Goal: Information Seeking & Learning: Learn about a topic

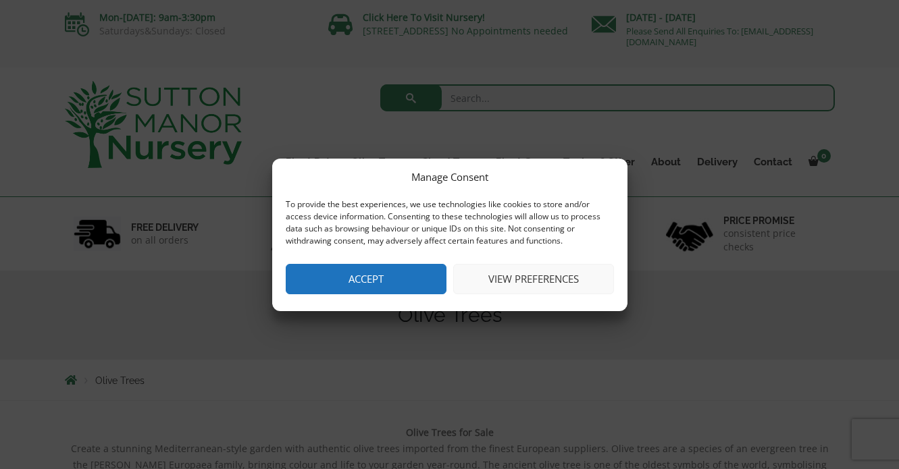
click at [387, 271] on button "Accept" at bounding box center [366, 279] width 161 height 30
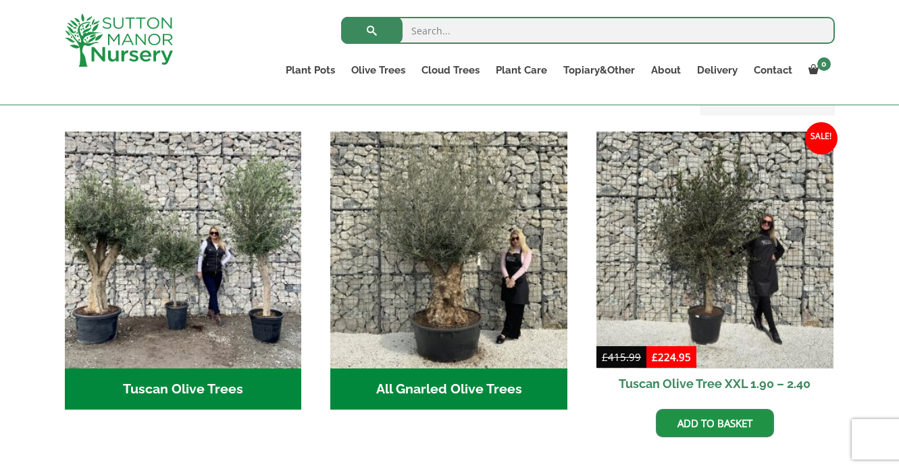
scroll to position [489, 0]
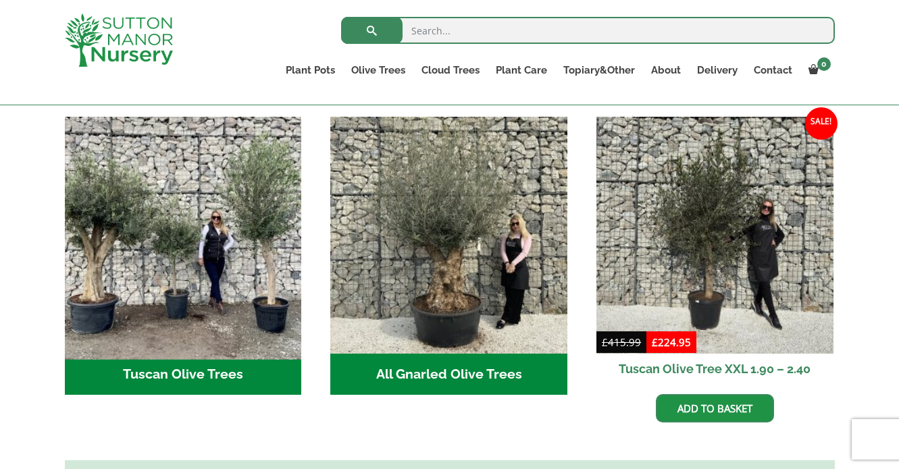
click at [184, 235] on img "Visit product category Tuscan Olive Trees" at bounding box center [183, 235] width 248 height 248
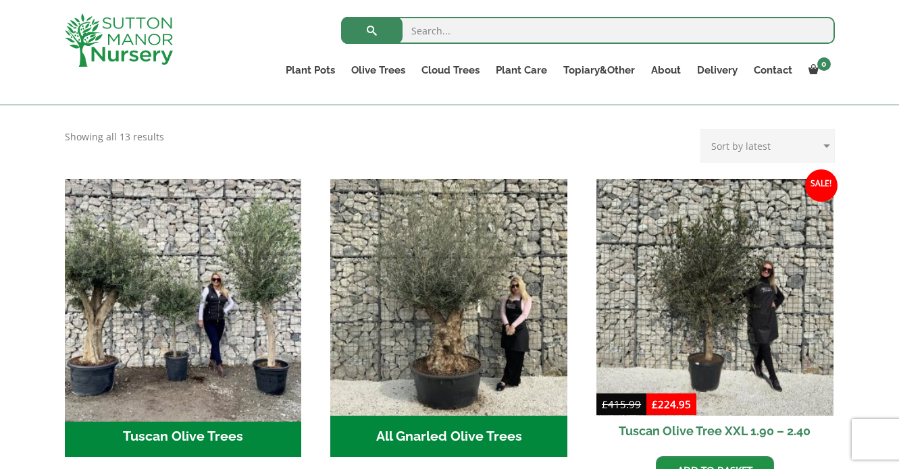
scroll to position [428, 0]
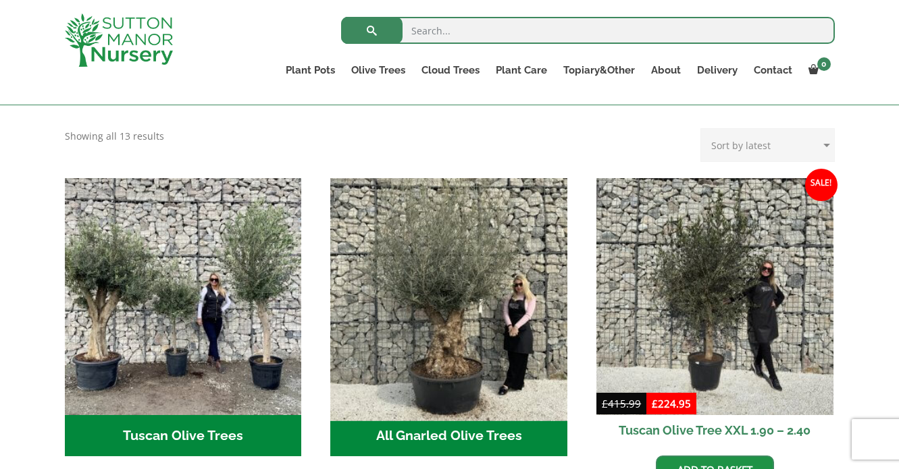
click at [379, 275] on img "Visit product category All Gnarled Olive Trees" at bounding box center [449, 296] width 248 height 248
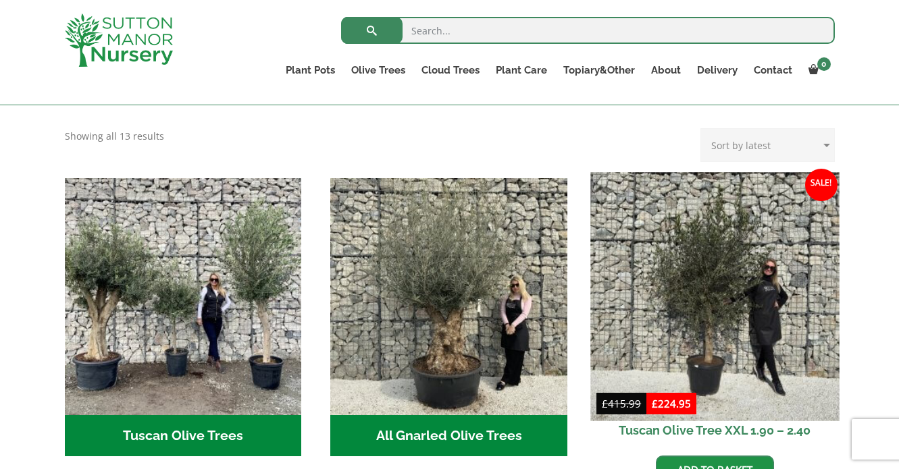
click at [664, 209] on img at bounding box center [714, 296] width 248 height 248
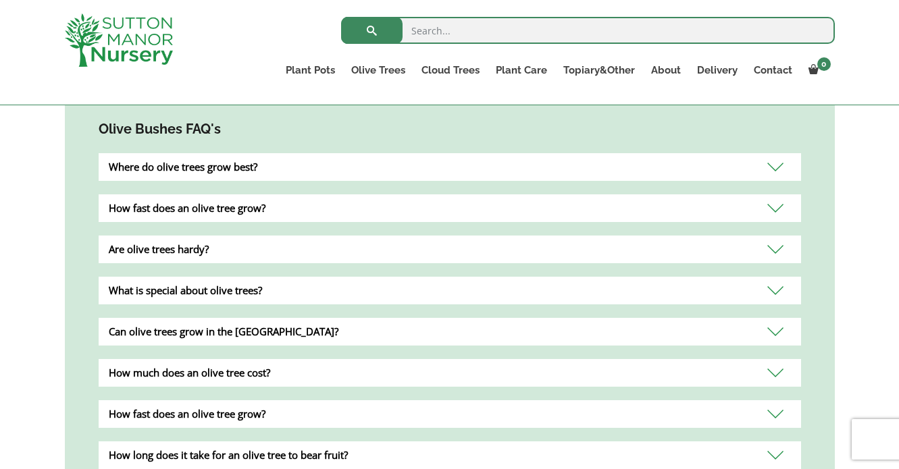
scroll to position [866, 0]
click at [292, 283] on div "What is special about olive trees?" at bounding box center [450, 290] width 702 height 28
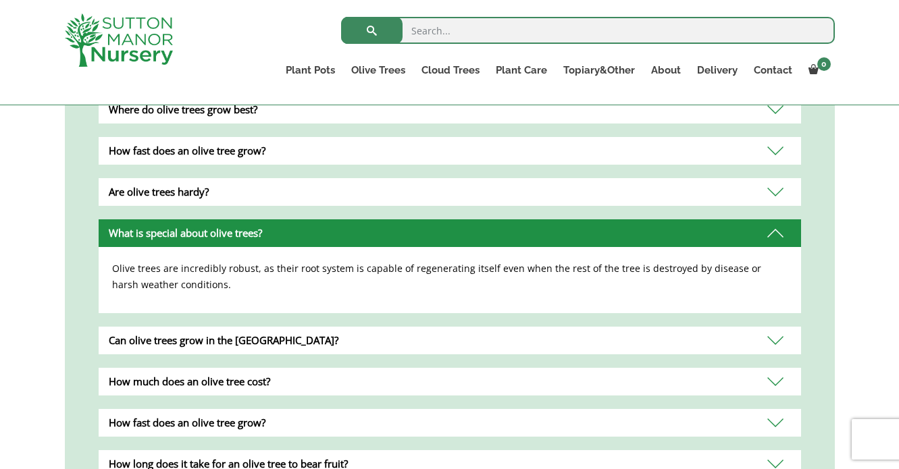
scroll to position [923, 0]
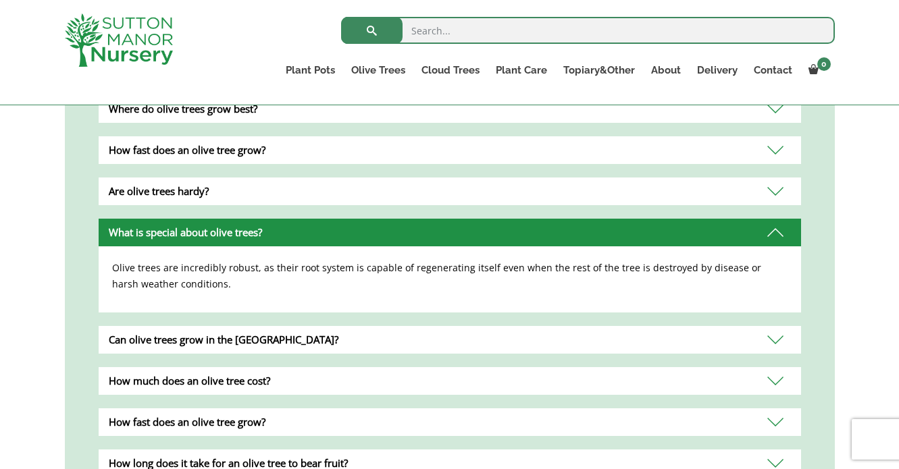
click at [362, 326] on div "Can olive trees grow in the UK?" at bounding box center [450, 340] width 702 height 28
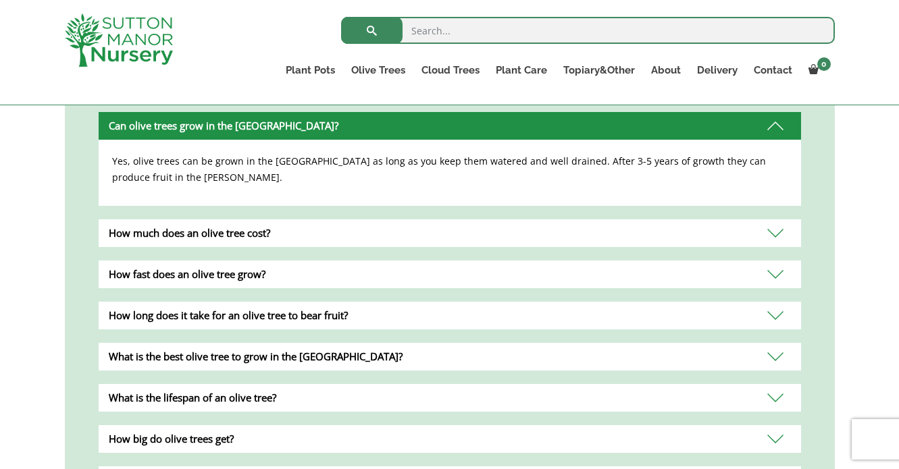
scroll to position [1072, 0]
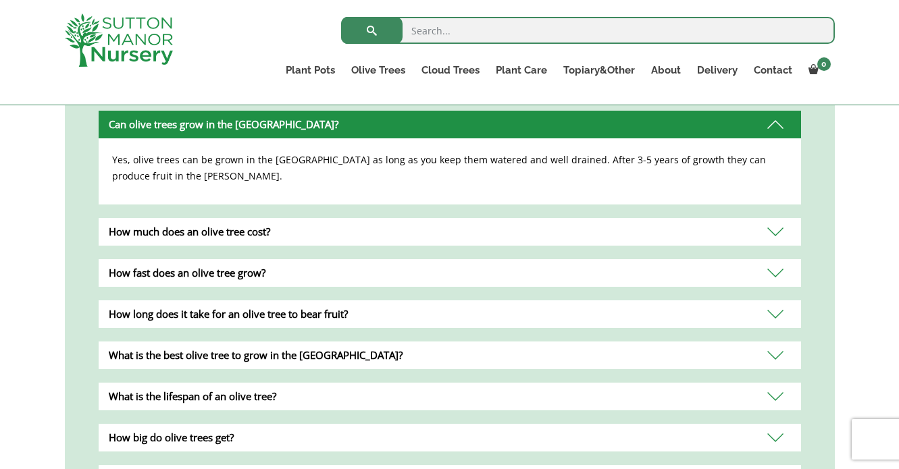
click at [369, 218] on div "How much does an olive tree cost?" at bounding box center [450, 232] width 702 height 28
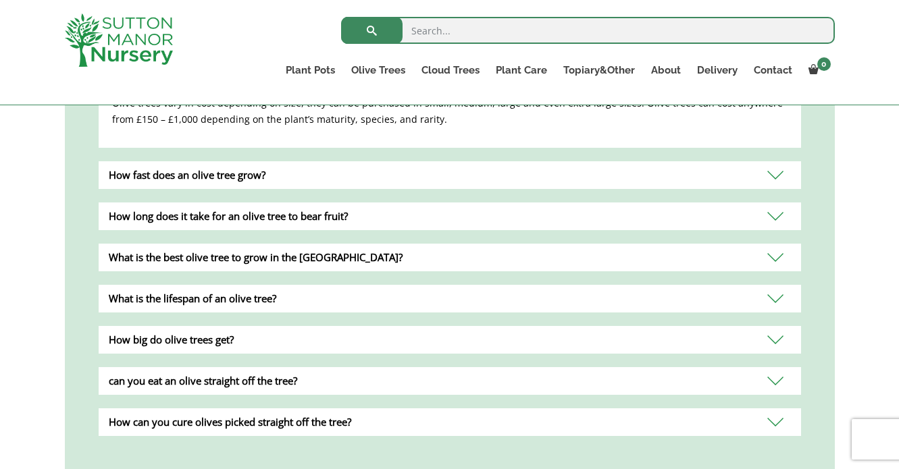
scroll to position [1171, 0]
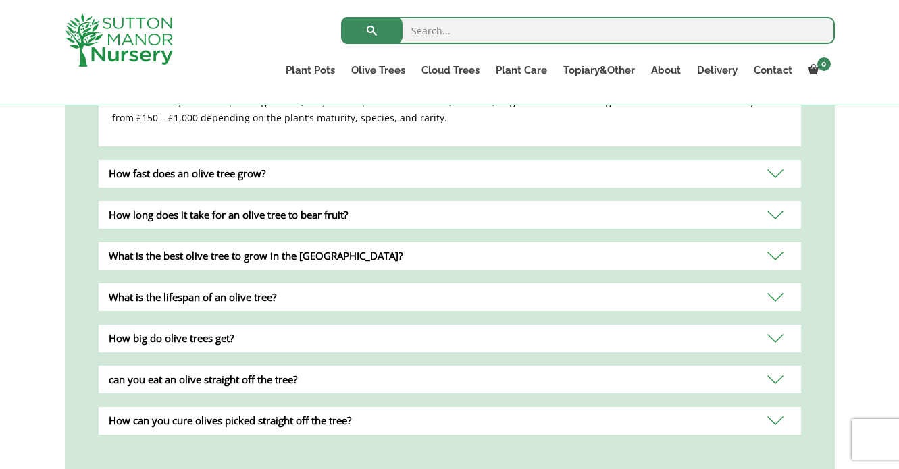
click at [427, 161] on div "How fast does an olive tree grow?" at bounding box center [450, 174] width 702 height 28
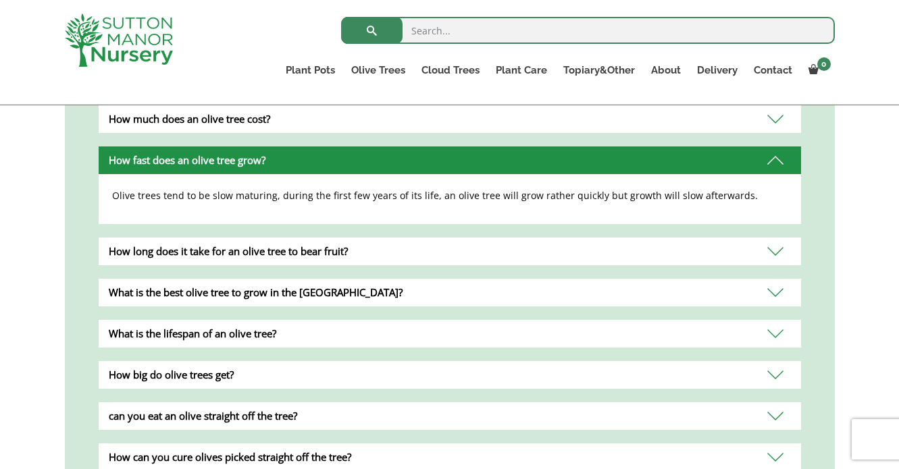
scroll to position [1115, 0]
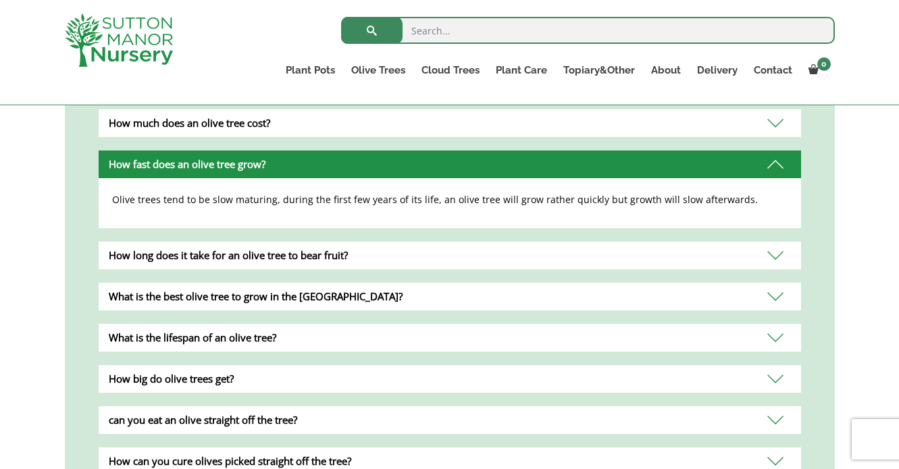
click at [450, 326] on div "What is the lifespan of an olive tree?" at bounding box center [450, 338] width 702 height 28
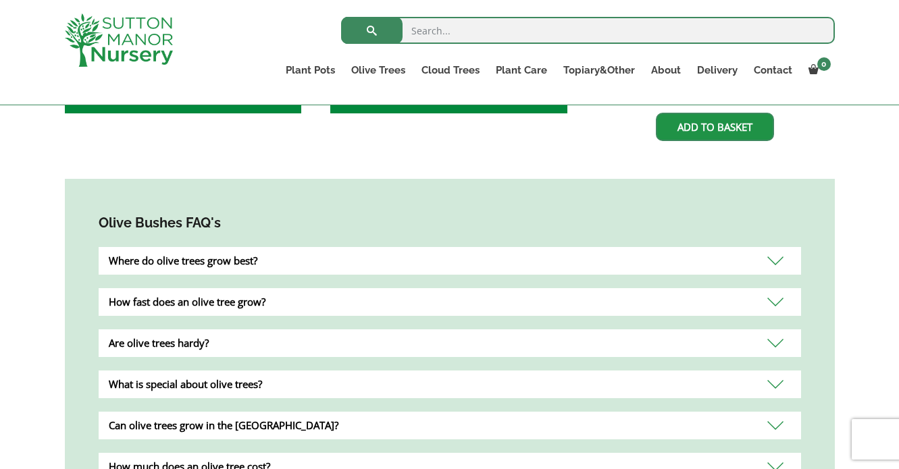
scroll to position [500, 0]
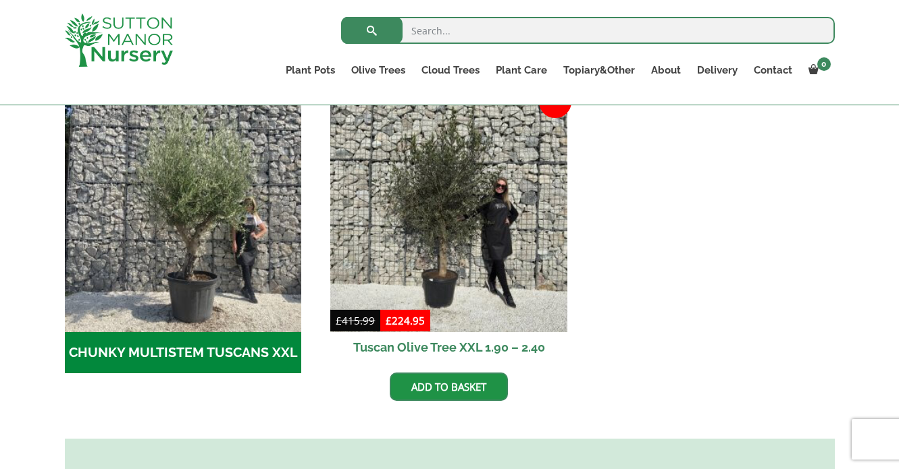
scroll to position [426, 0]
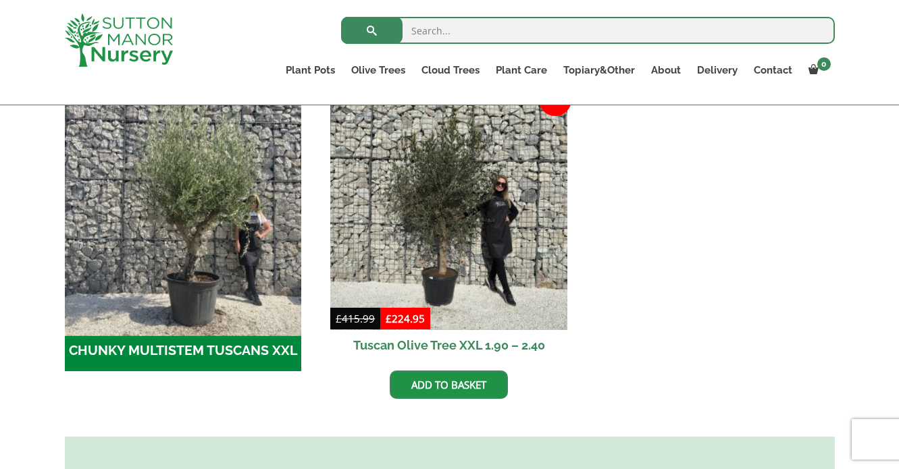
click at [247, 288] on img "Visit product category CHUNKY MULTISTEM TUSCANS XXL" at bounding box center [183, 211] width 248 height 248
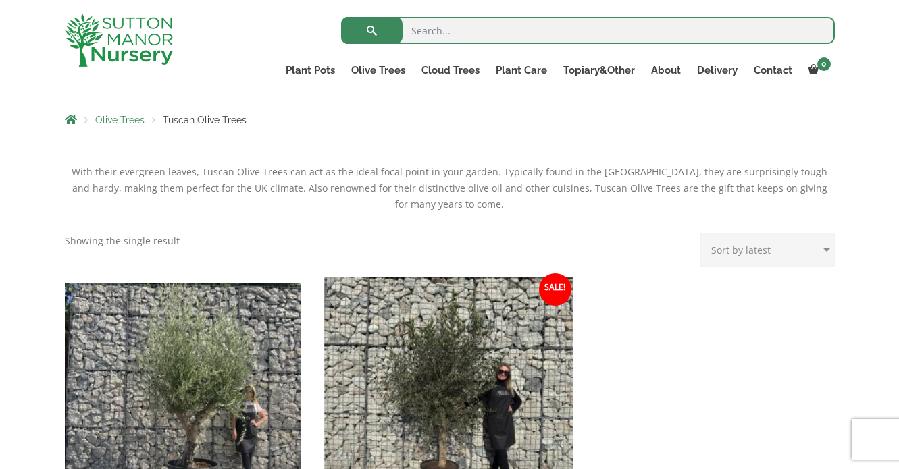
scroll to position [215, 0]
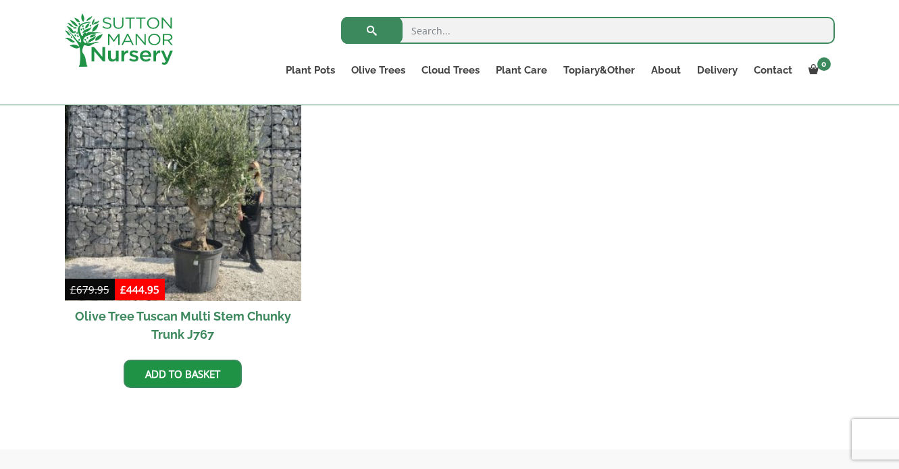
scroll to position [387, 0]
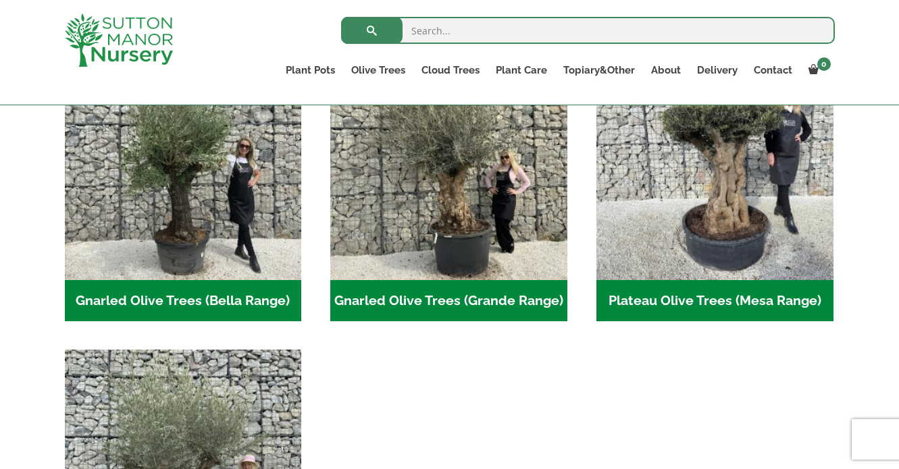
scroll to position [353, 0]
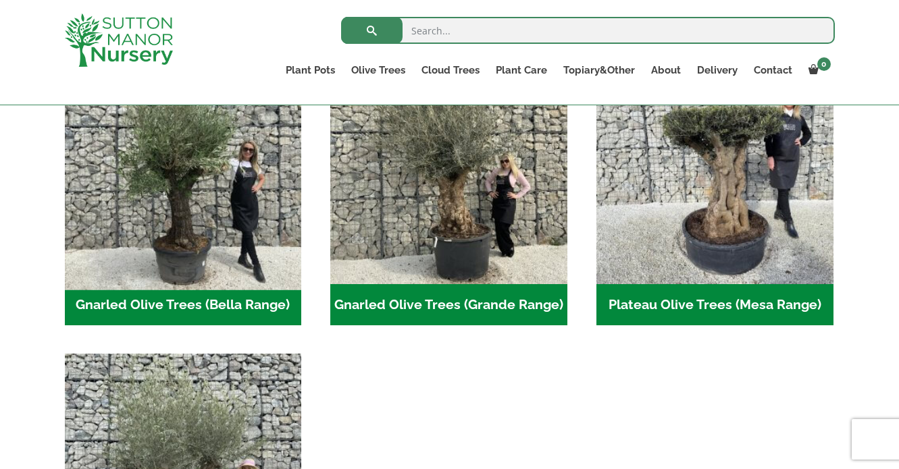
click at [251, 188] on img "Visit product category Gnarled Olive Trees (Bella Range)" at bounding box center [183, 165] width 248 height 248
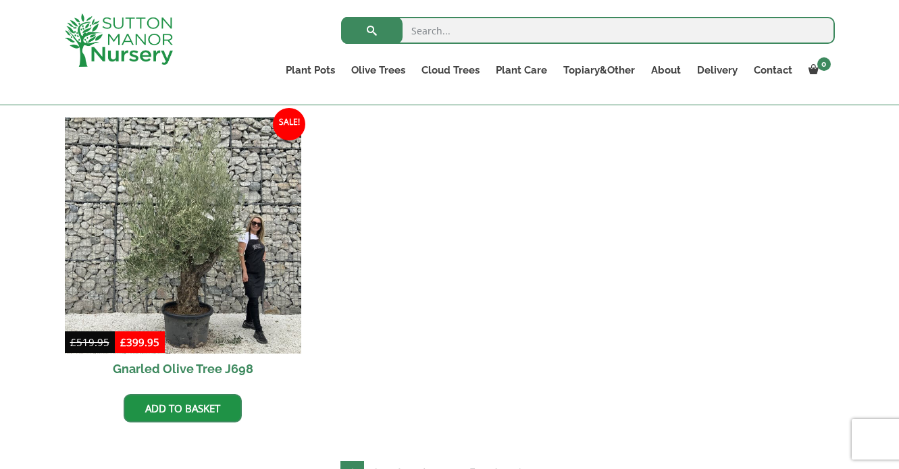
scroll to position [726, 0]
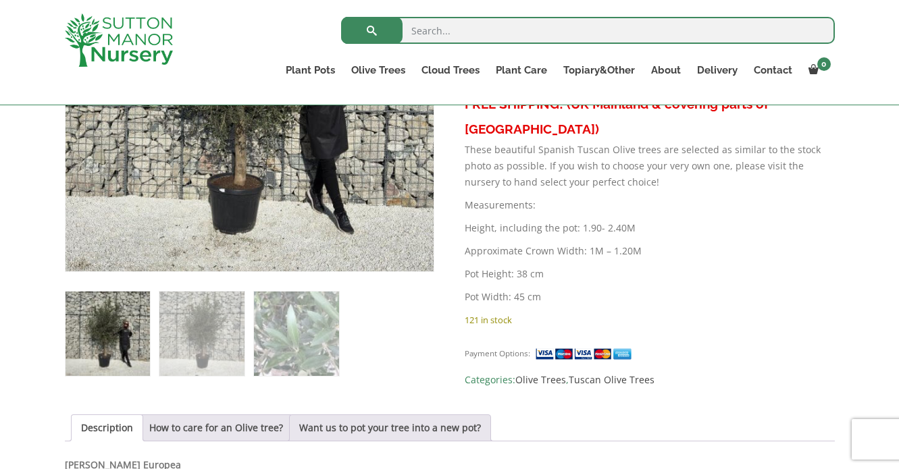
scroll to position [630, 0]
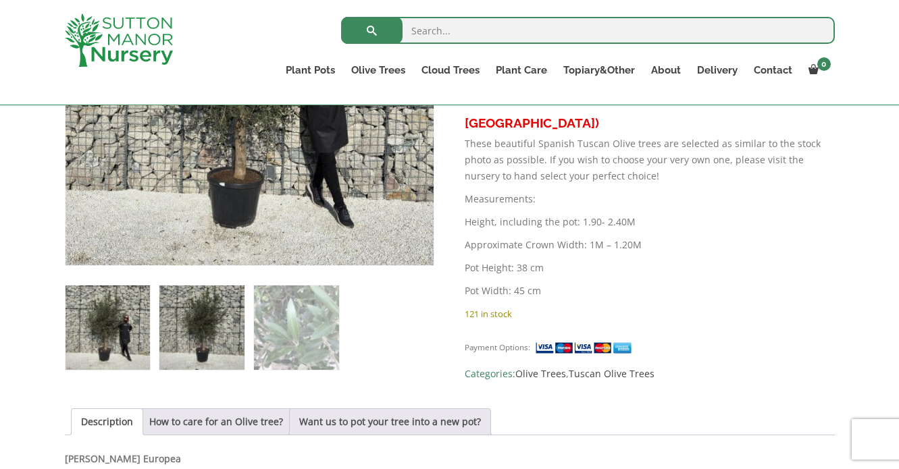
click at [197, 307] on img at bounding box center [201, 328] width 84 height 84
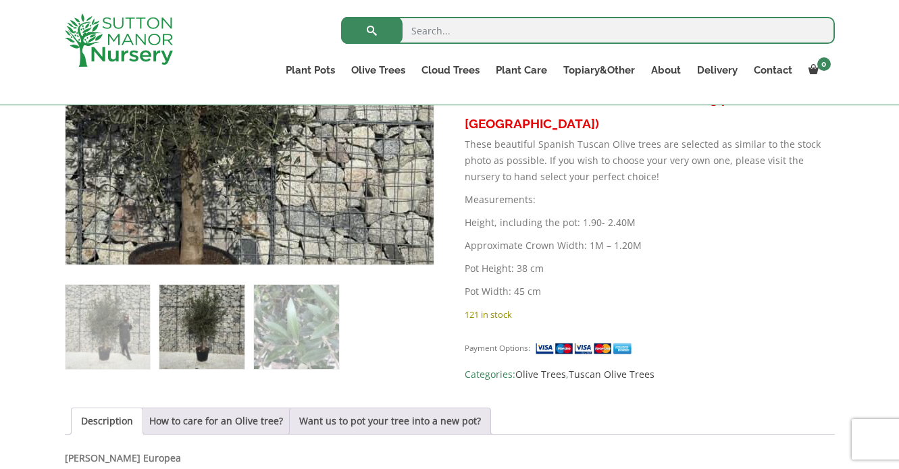
scroll to position [653, 0]
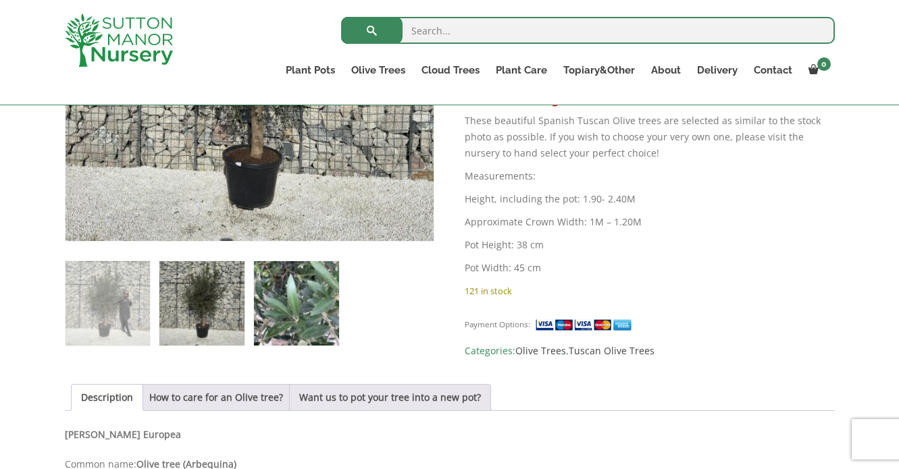
click at [311, 299] on img at bounding box center [296, 303] width 84 height 84
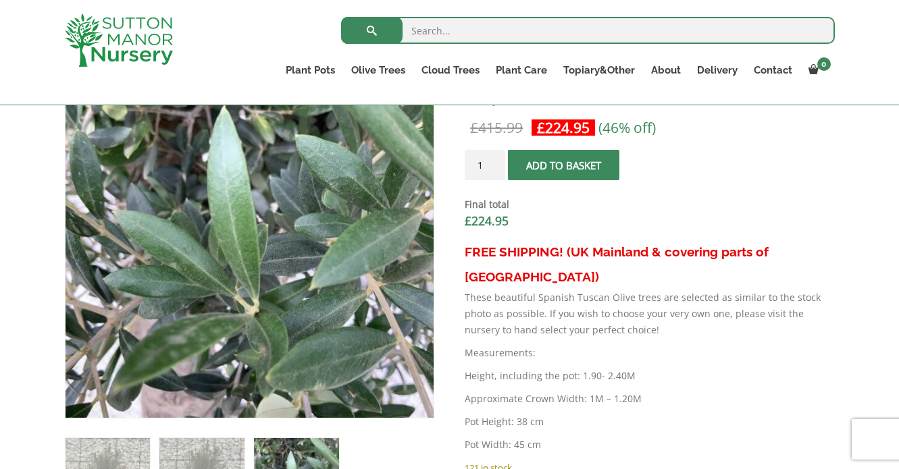
scroll to position [475, 0]
